Goal: Information Seeking & Learning: Check status

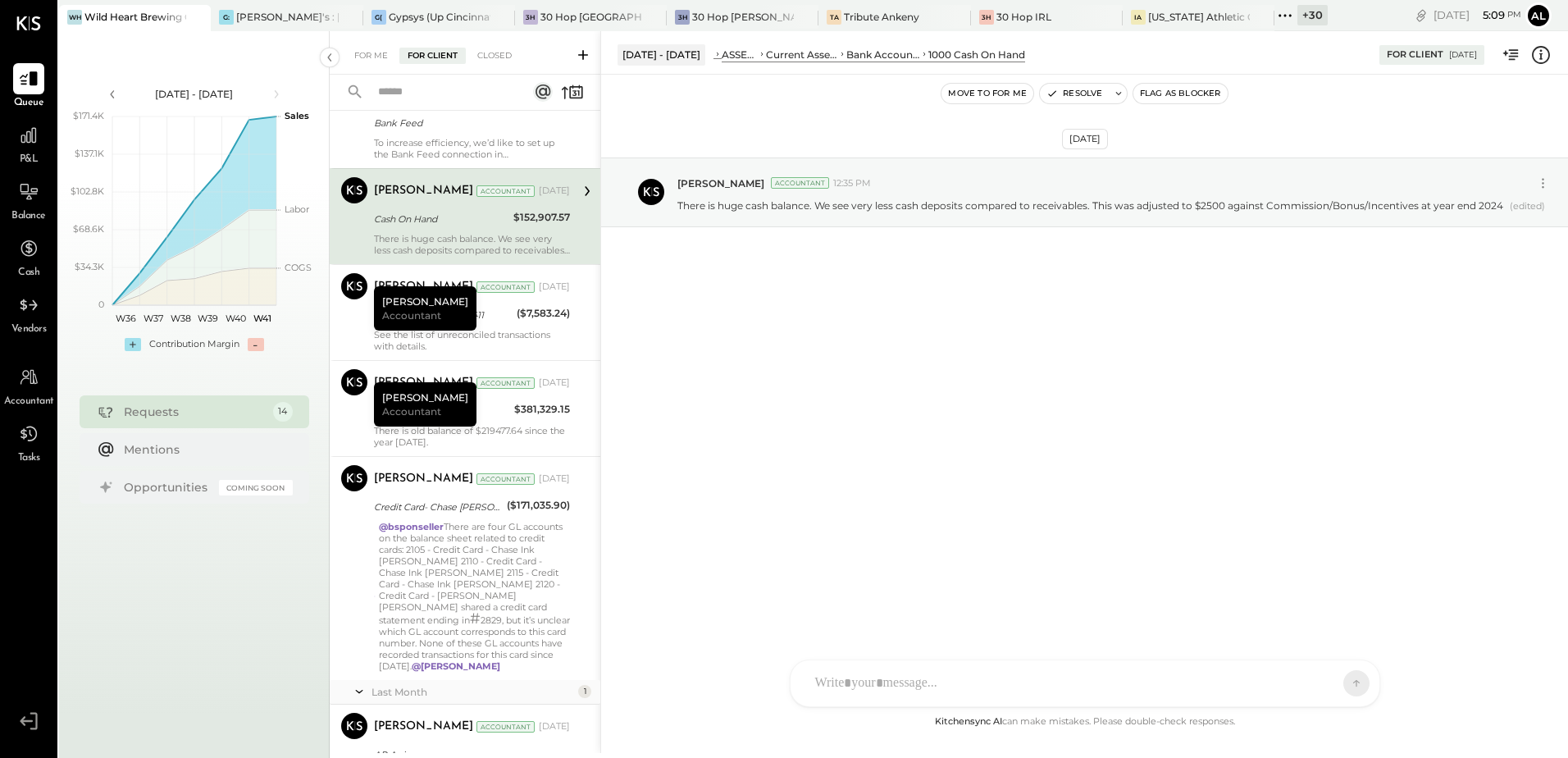
scroll to position [525, 0]
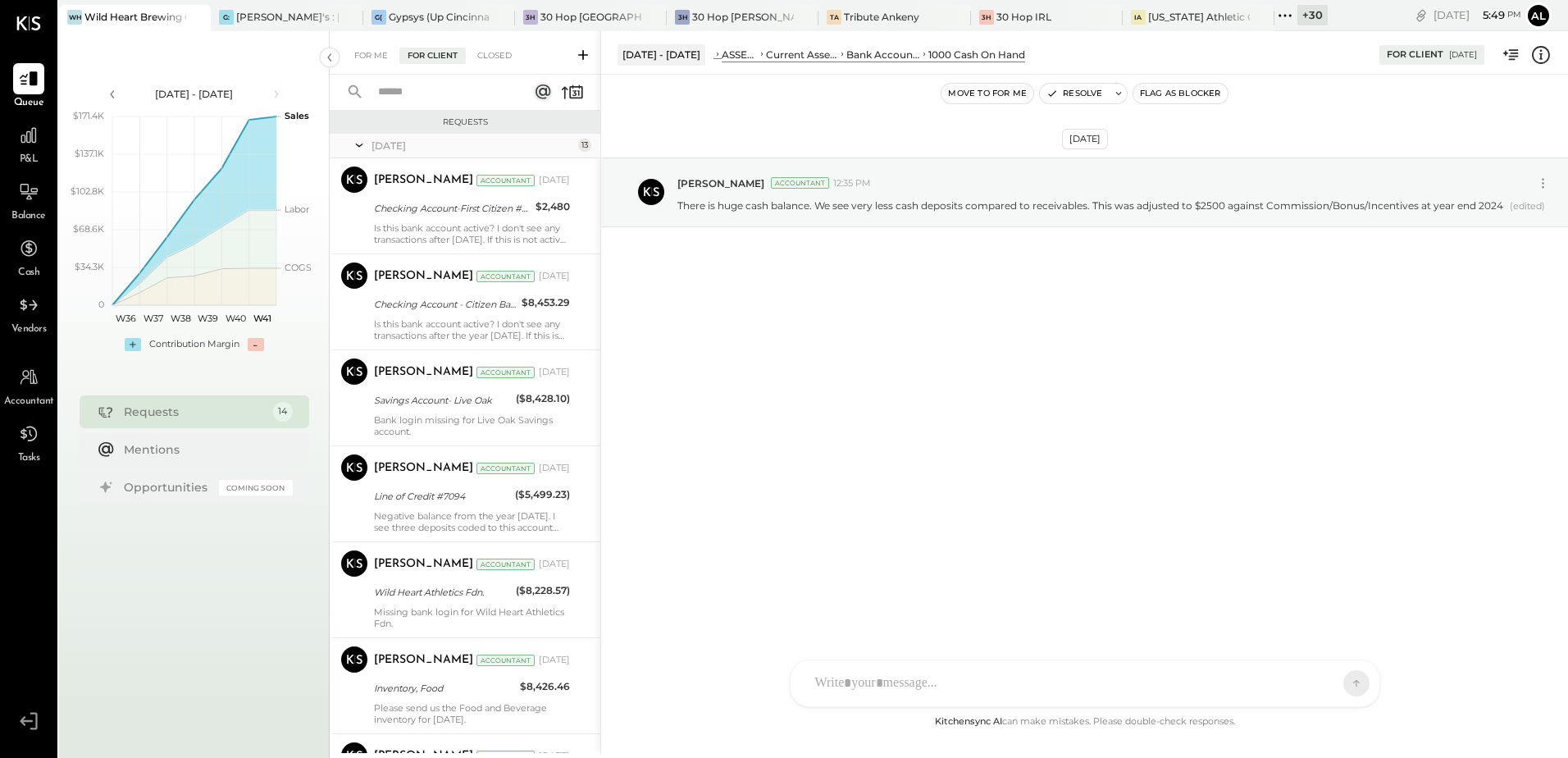
drag, startPoint x: 504, startPoint y: 53, endPoint x: 452, endPoint y: 56, distance: 52.1
click at [504, 53] on div "Closed" at bounding box center [494, 55] width 51 height 16
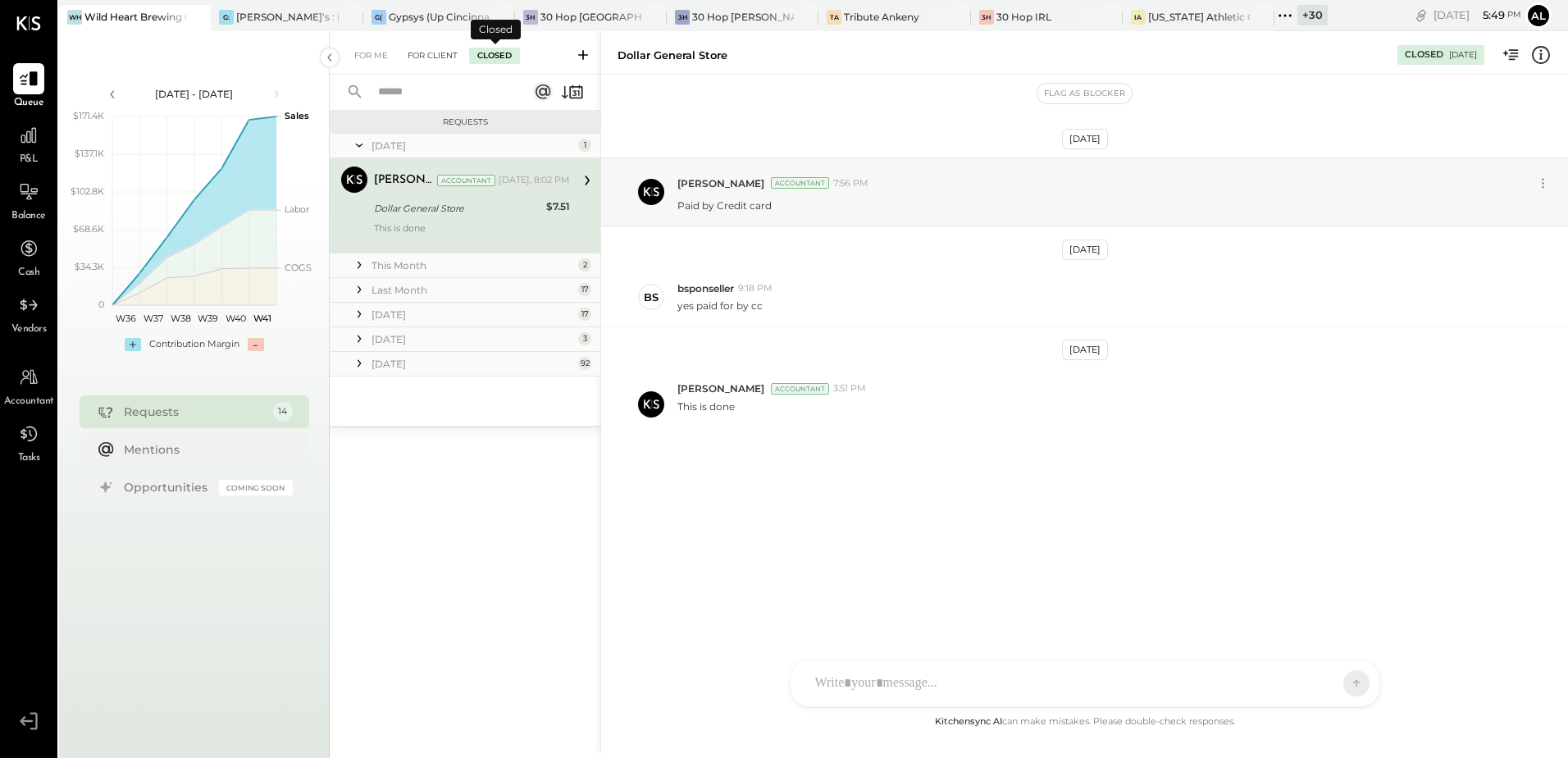
click at [452, 56] on div "For Client" at bounding box center [432, 55] width 66 height 16
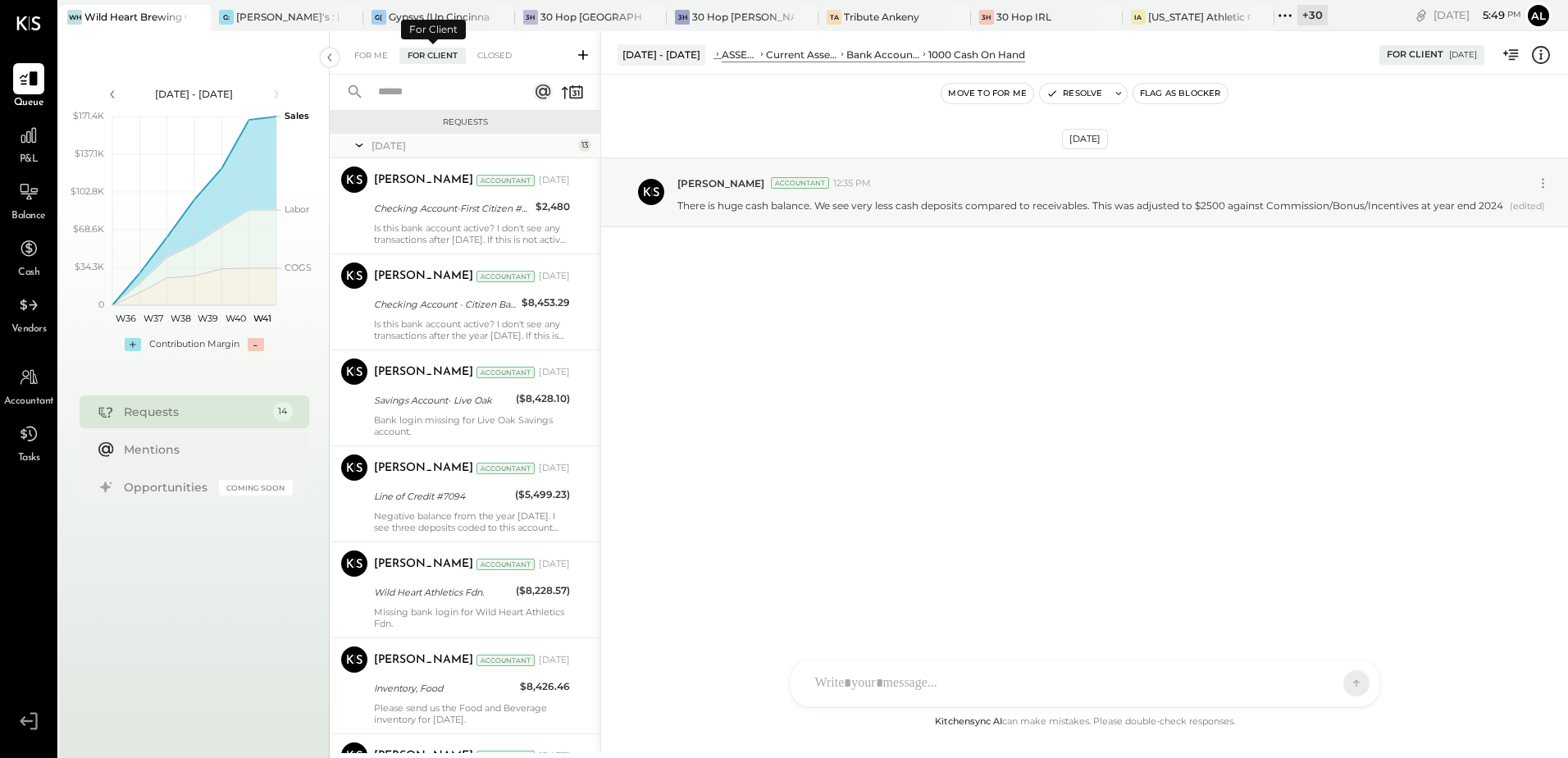
scroll to position [636, 0]
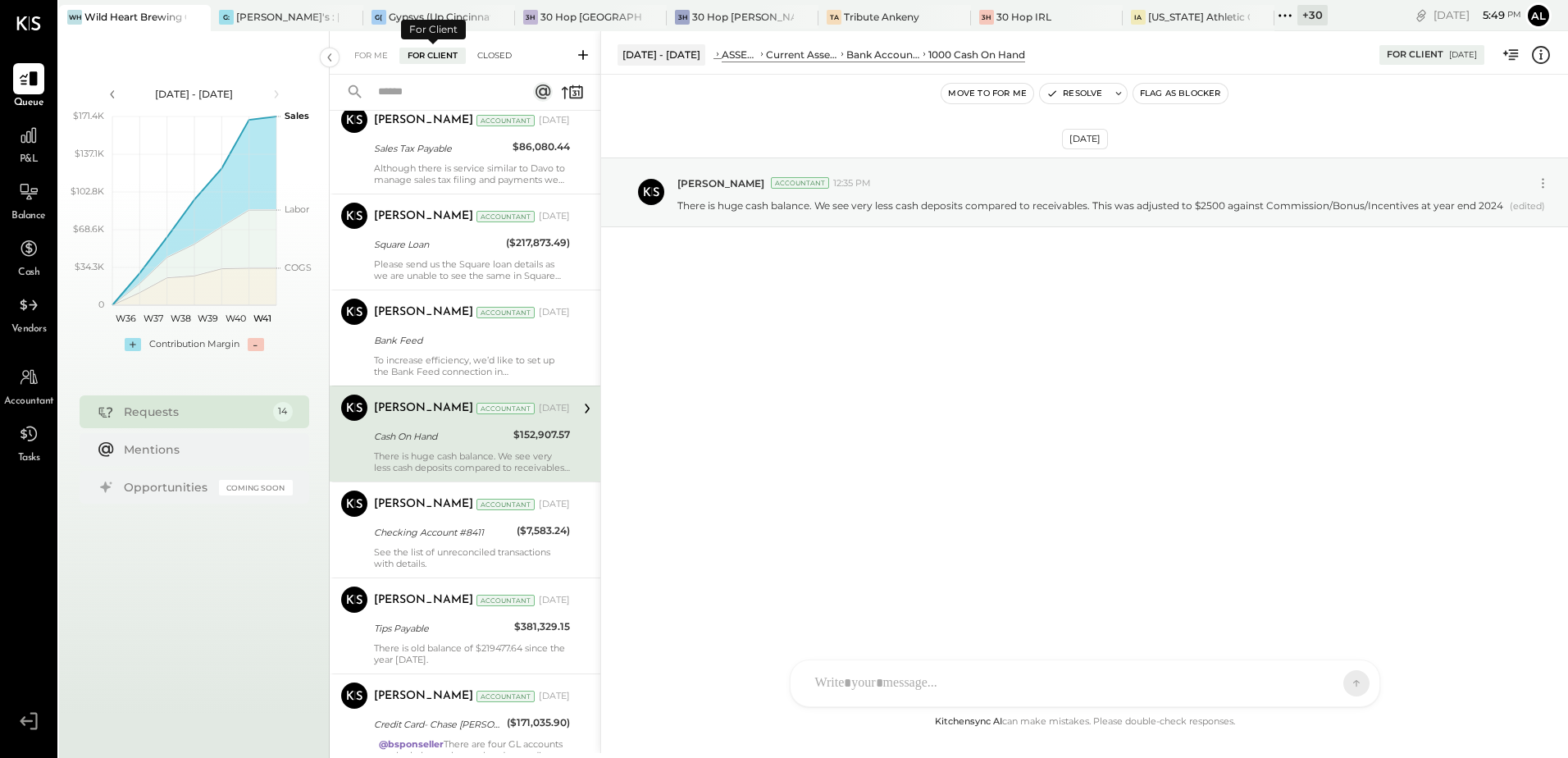
click at [488, 52] on div "Closed" at bounding box center [494, 55] width 51 height 16
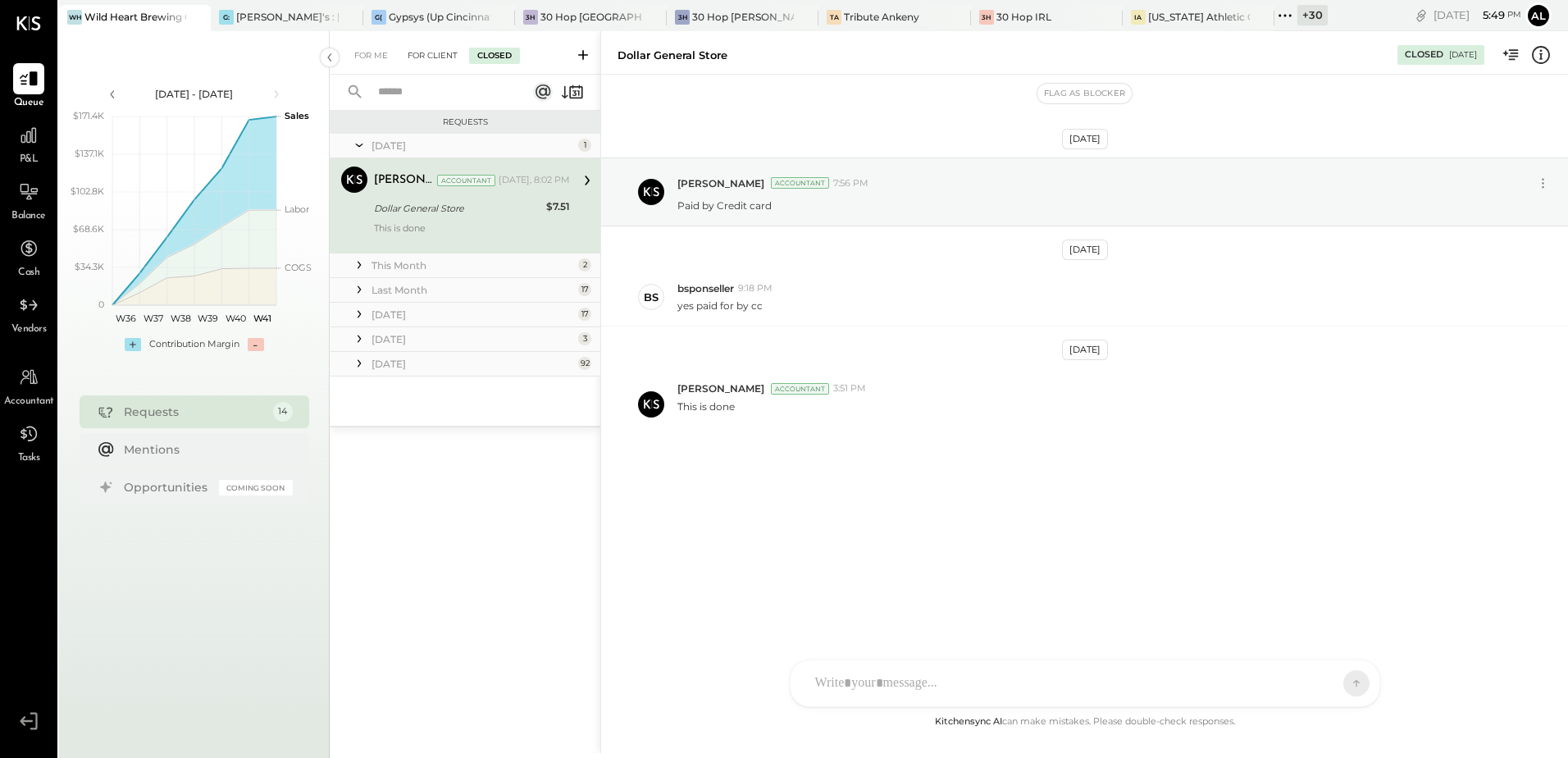
click at [427, 57] on div "For Client" at bounding box center [432, 55] width 66 height 16
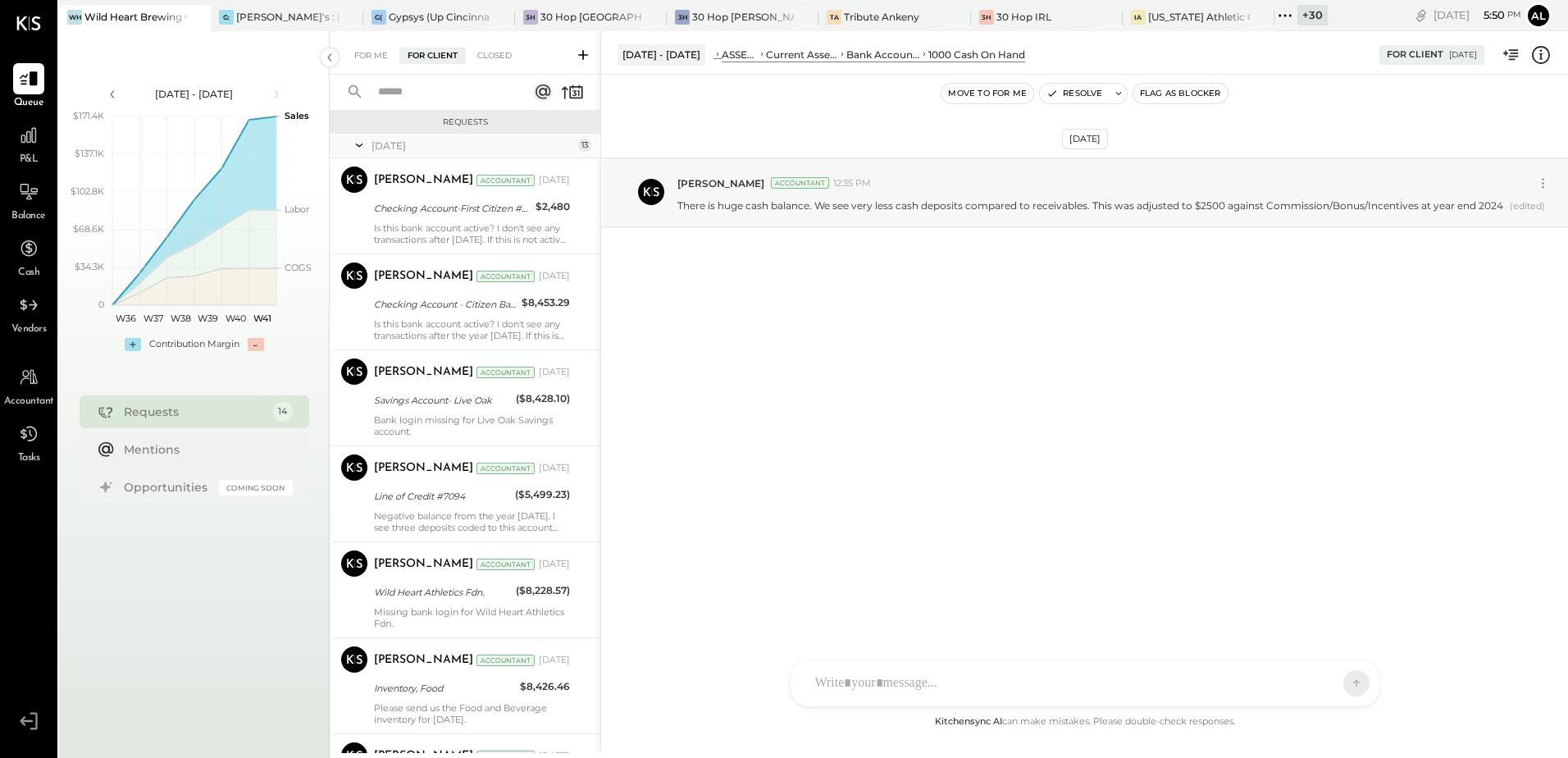
scroll to position [636, 0]
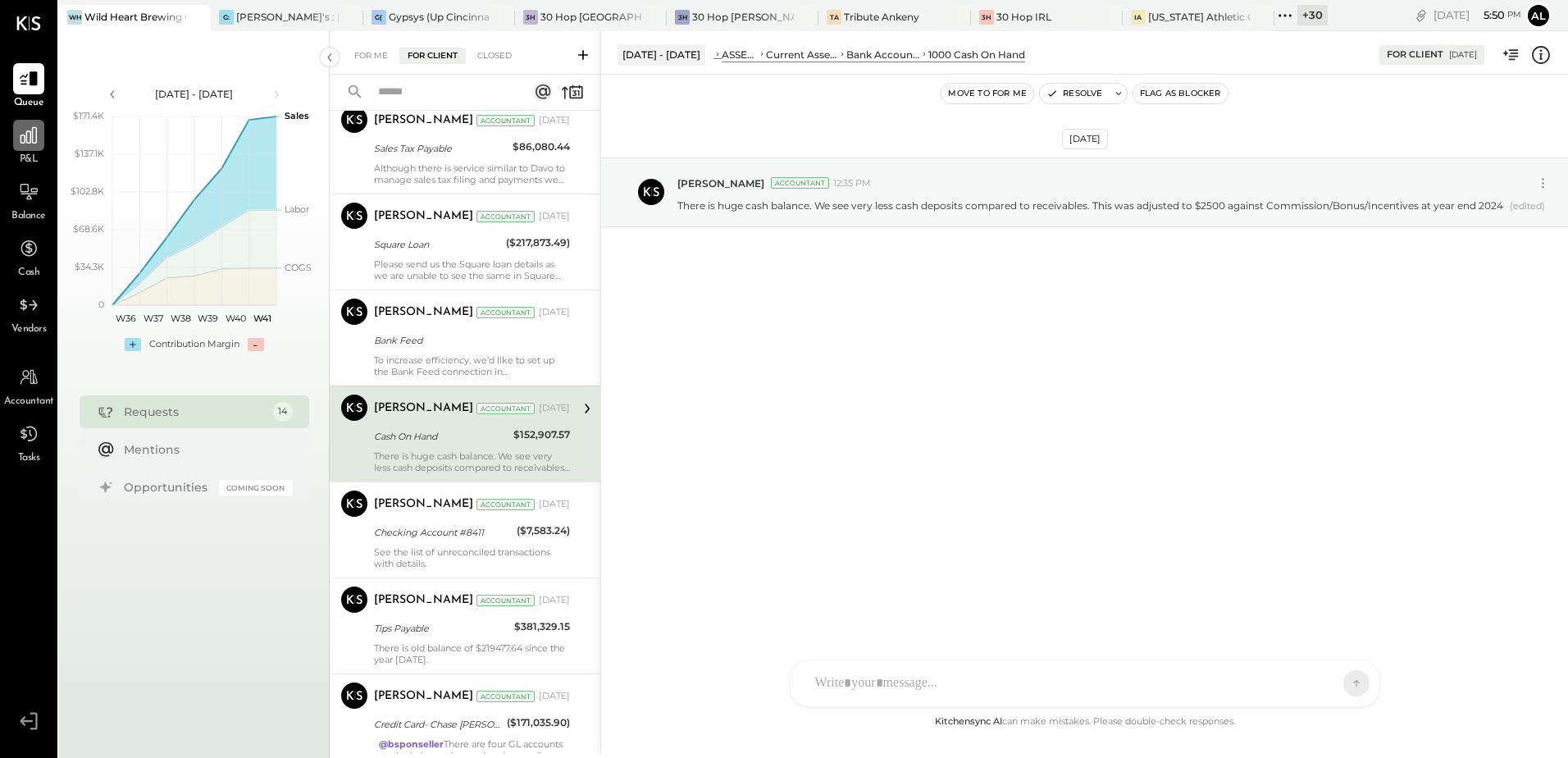
click at [31, 139] on icon at bounding box center [29, 136] width 21 height 21
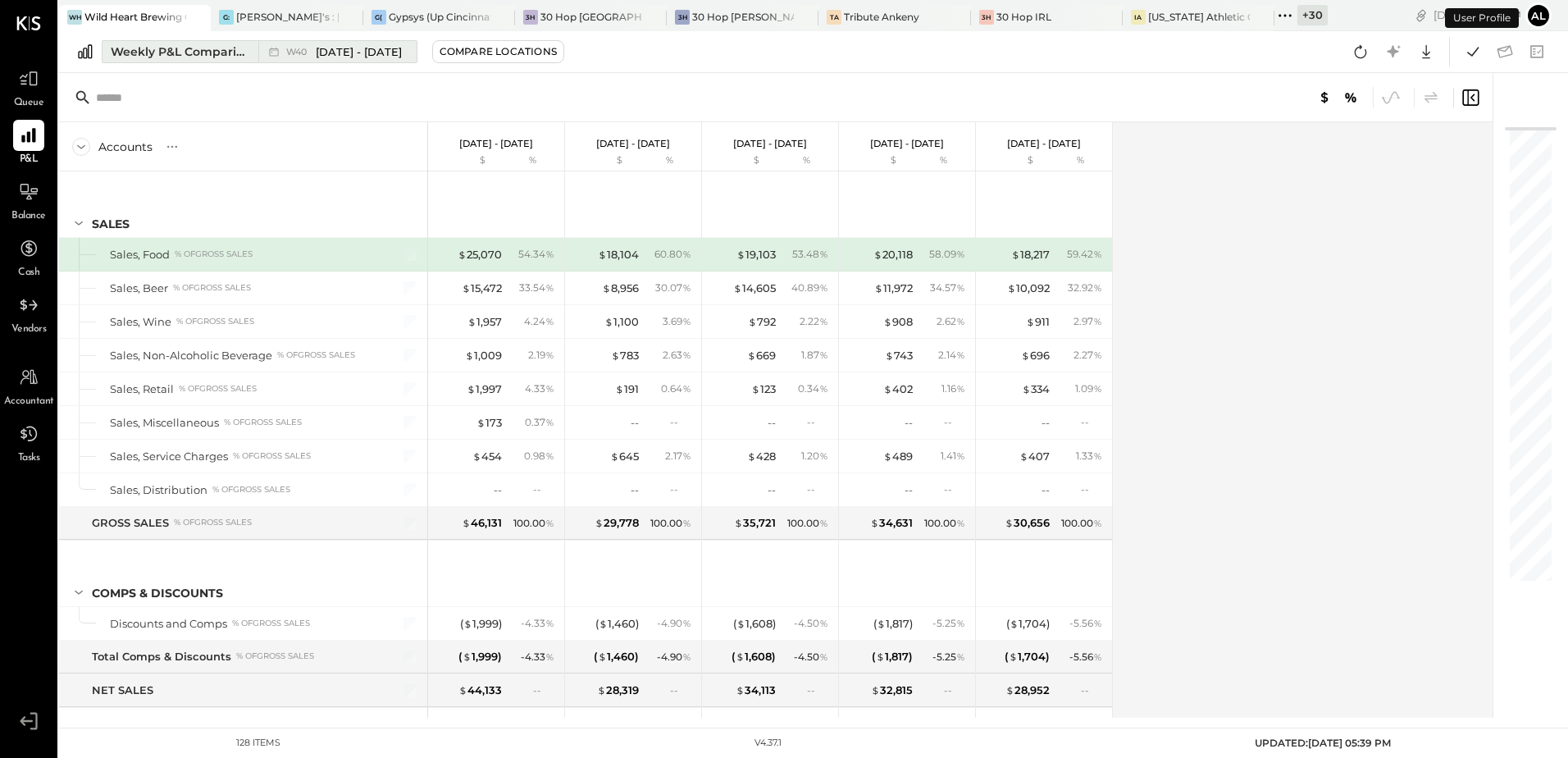
click at [242, 49] on div "Weekly P&L Comparison" at bounding box center [179, 51] width 137 height 16
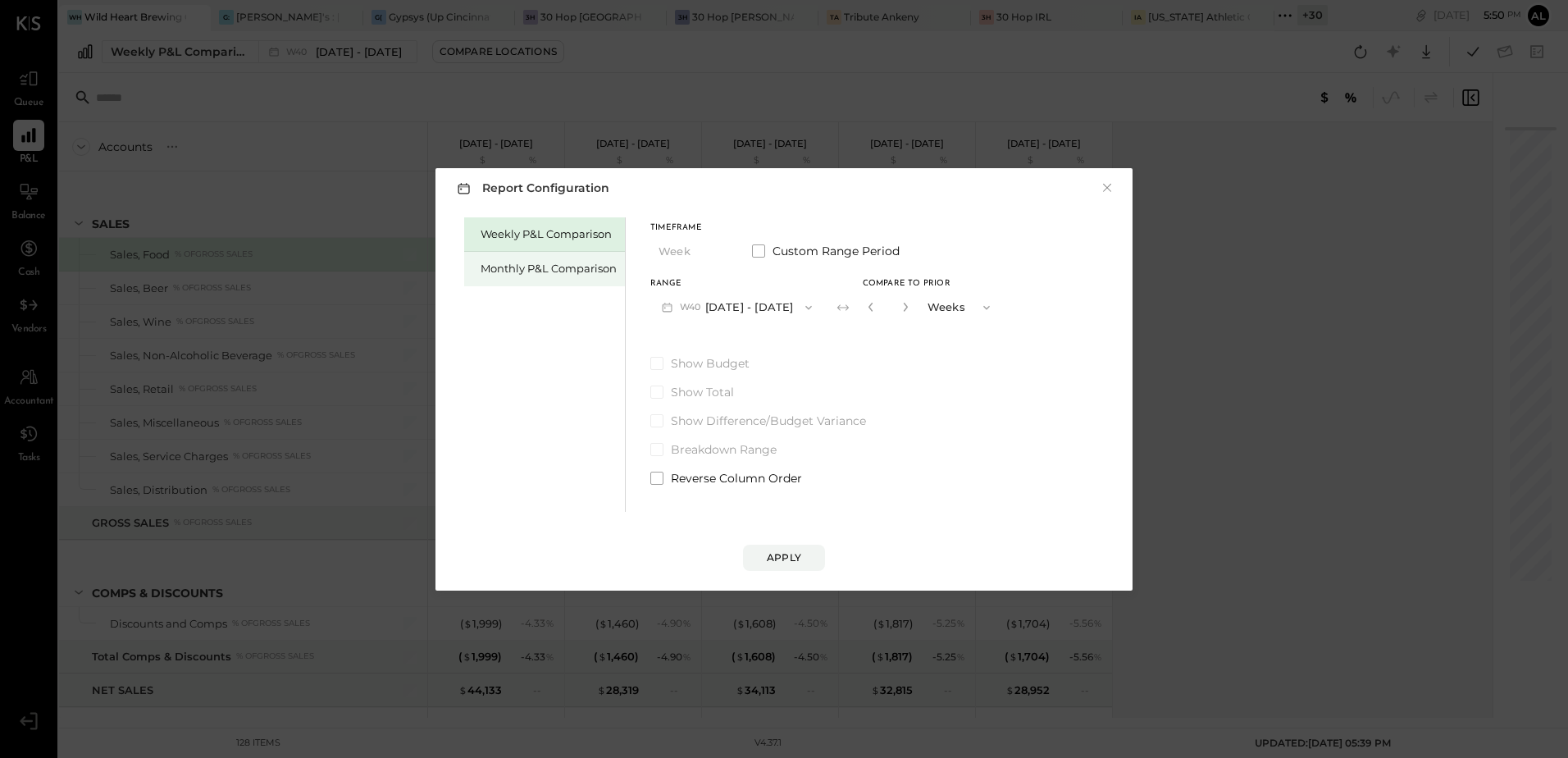
click at [570, 270] on div "Monthly P&L Comparison" at bounding box center [549, 268] width 137 height 15
click at [799, 311] on icon "button" at bounding box center [806, 308] width 13 height 13
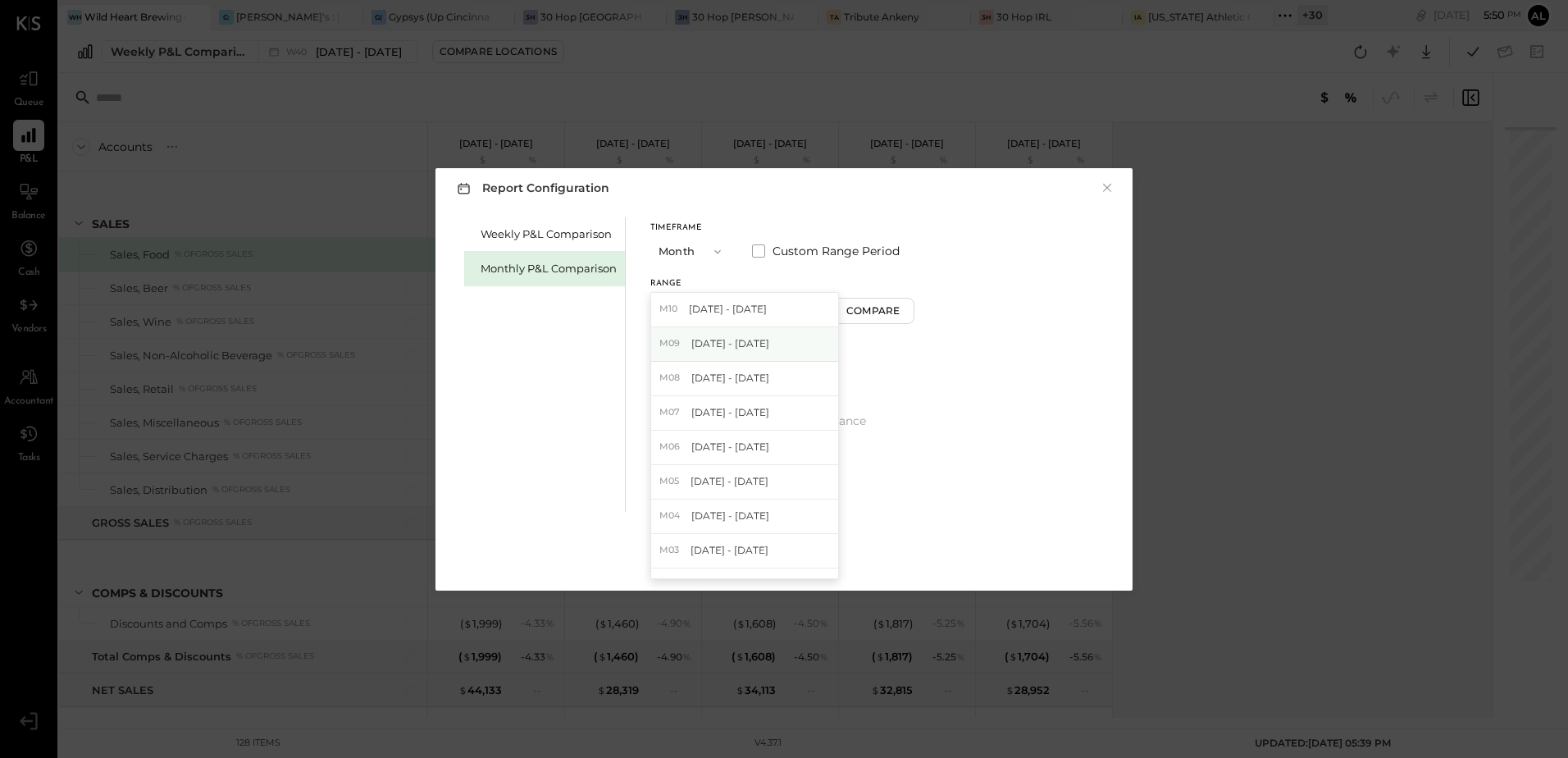
click at [744, 348] on span "[DATE] - [DATE]" at bounding box center [730, 343] width 78 height 13
click at [849, 317] on div "Compare" at bounding box center [875, 311] width 53 height 13
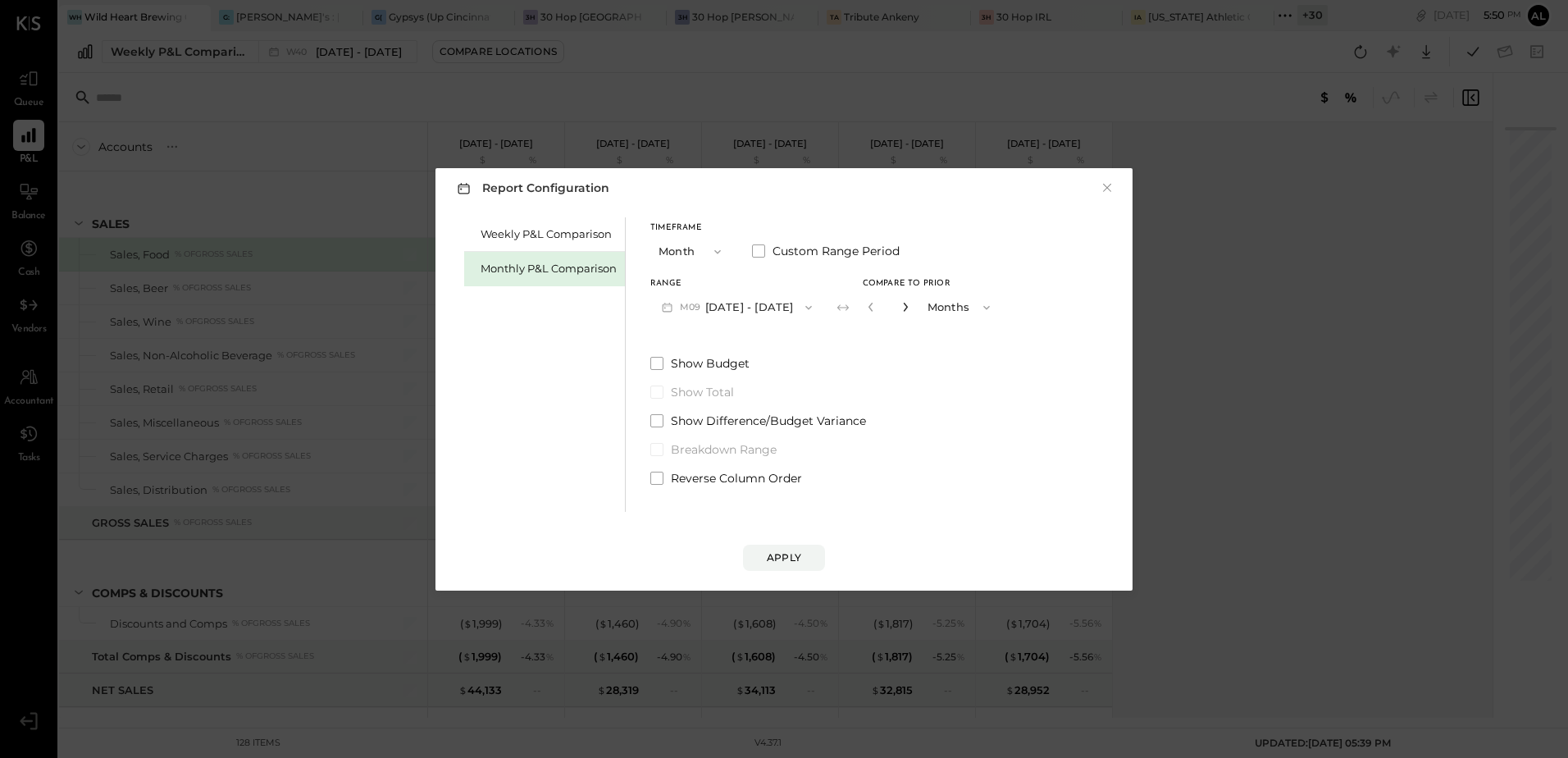
click at [902, 306] on icon "button" at bounding box center [905, 307] width 10 height 10
type input "*"
click at [759, 563] on button "Apply" at bounding box center [784, 557] width 82 height 26
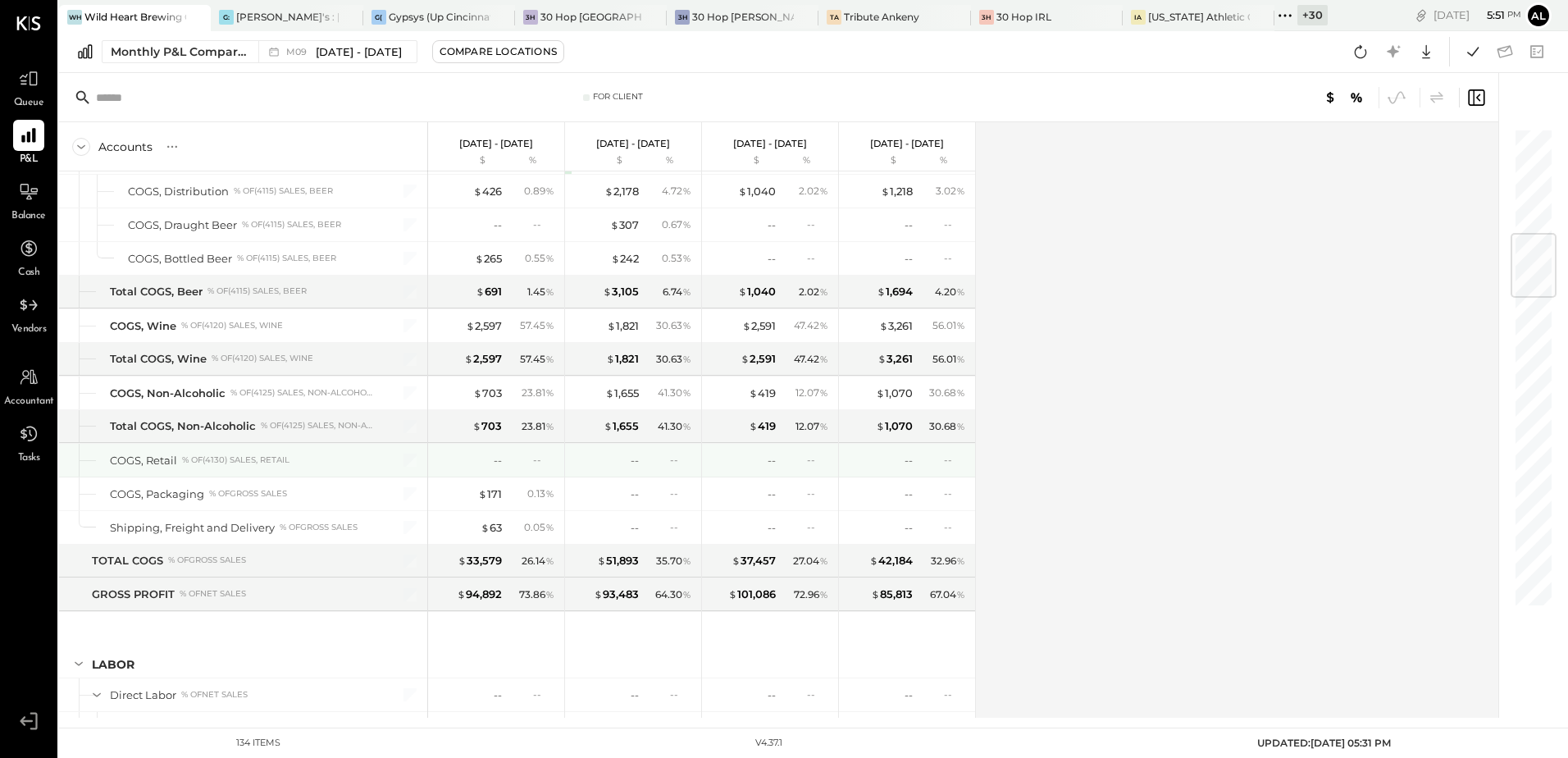
scroll to position [984, 0]
